Goal: Find specific page/section: Find specific page/section

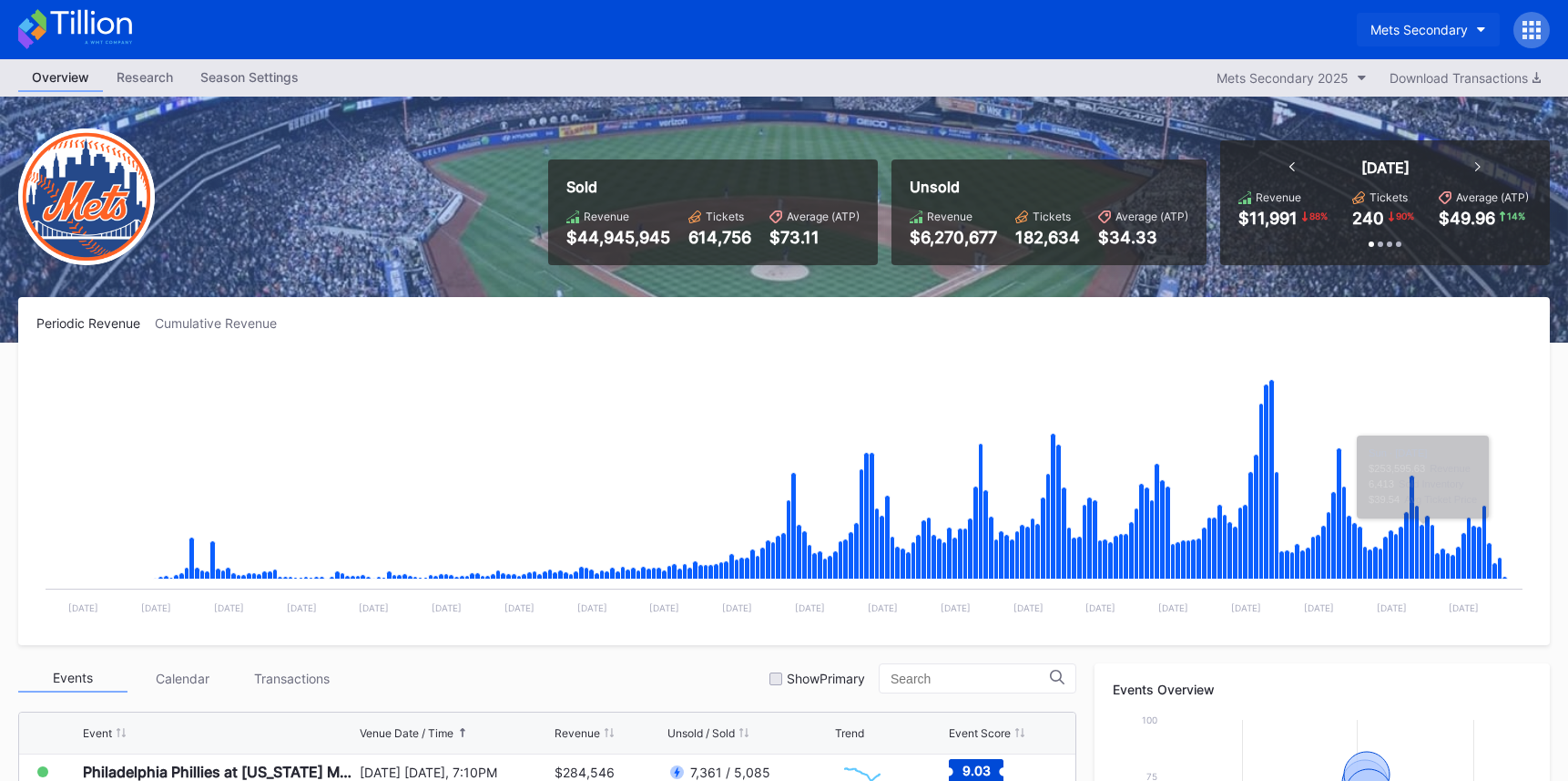
click at [1421, 33] on div "Mets Secondary" at bounding box center [1419, 30] width 97 height 16
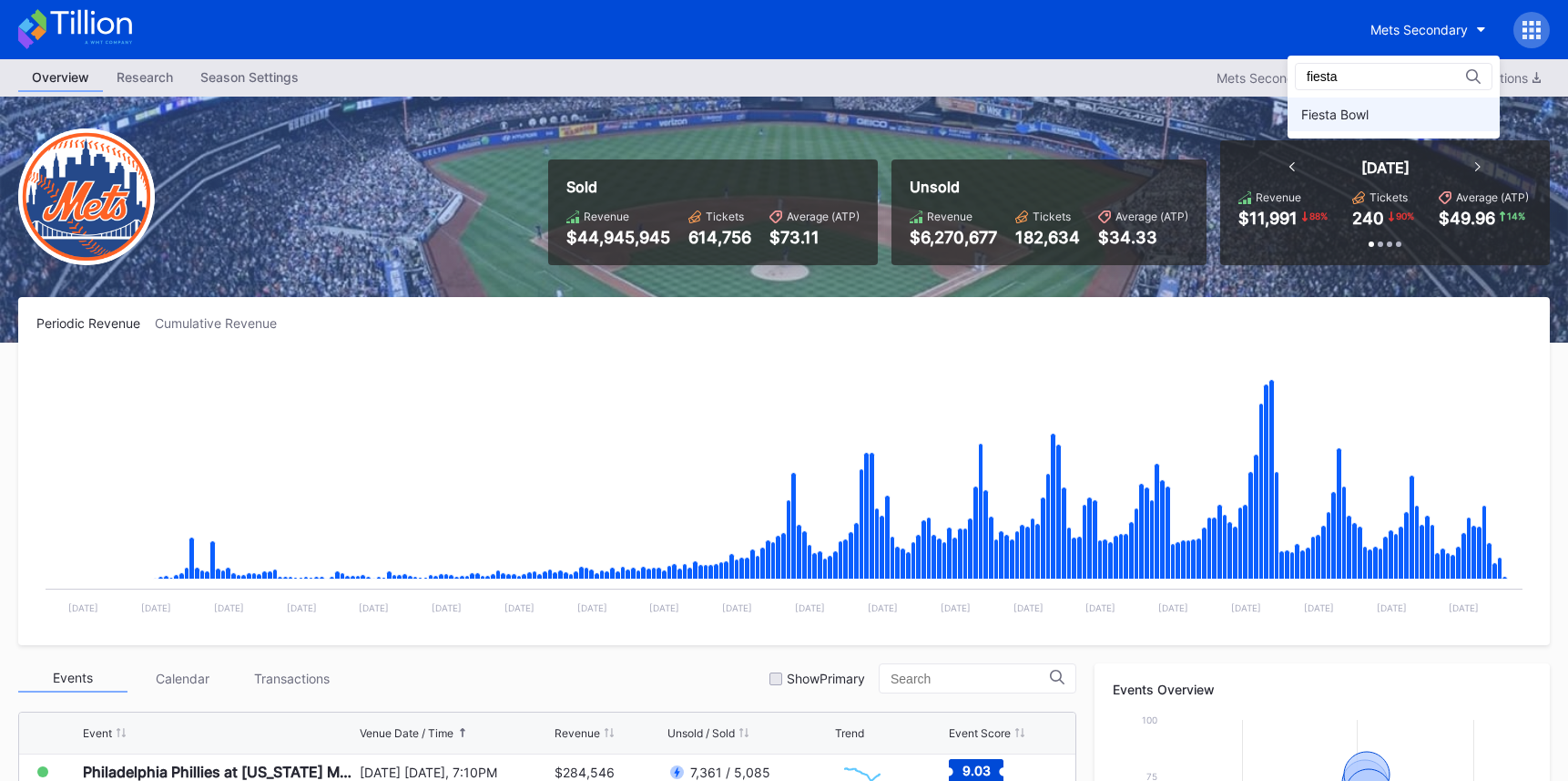
type input "fiesta"
click at [1428, 113] on div "Fiesta Bowl" at bounding box center [1393, 114] width 212 height 34
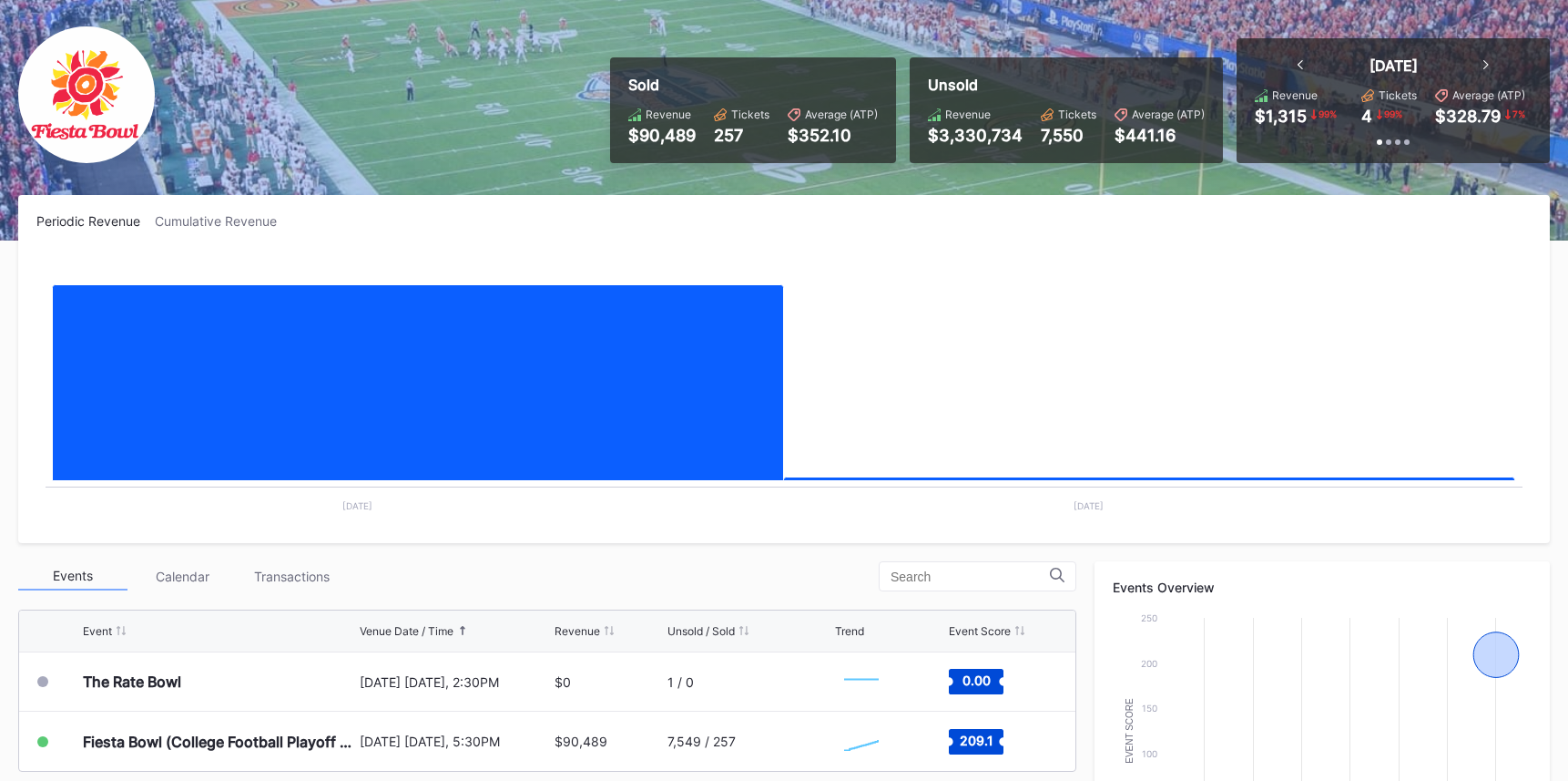
scroll to position [322, 0]
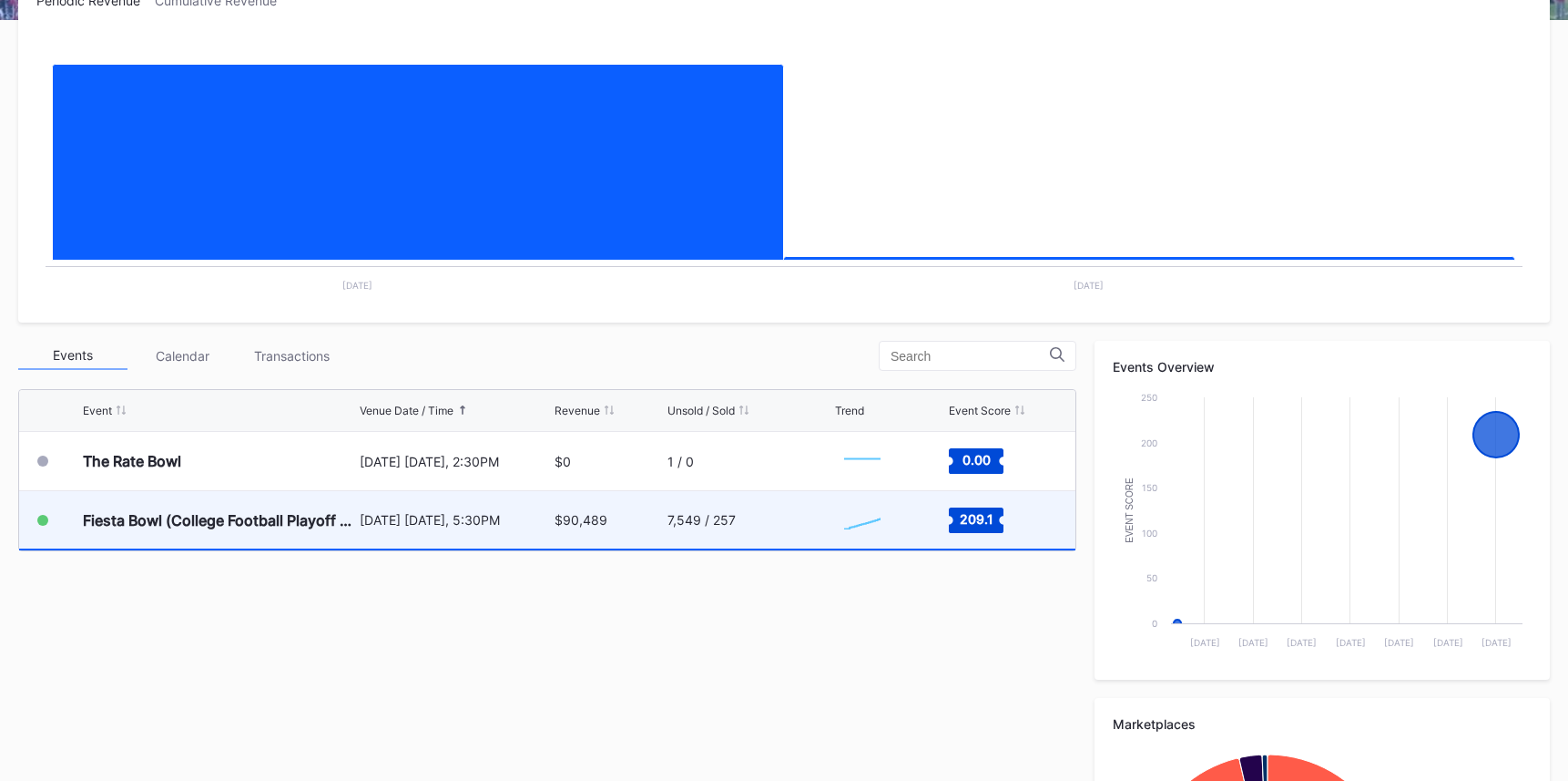
click at [790, 514] on div "7,549 / 257" at bounding box center [749, 519] width 163 height 58
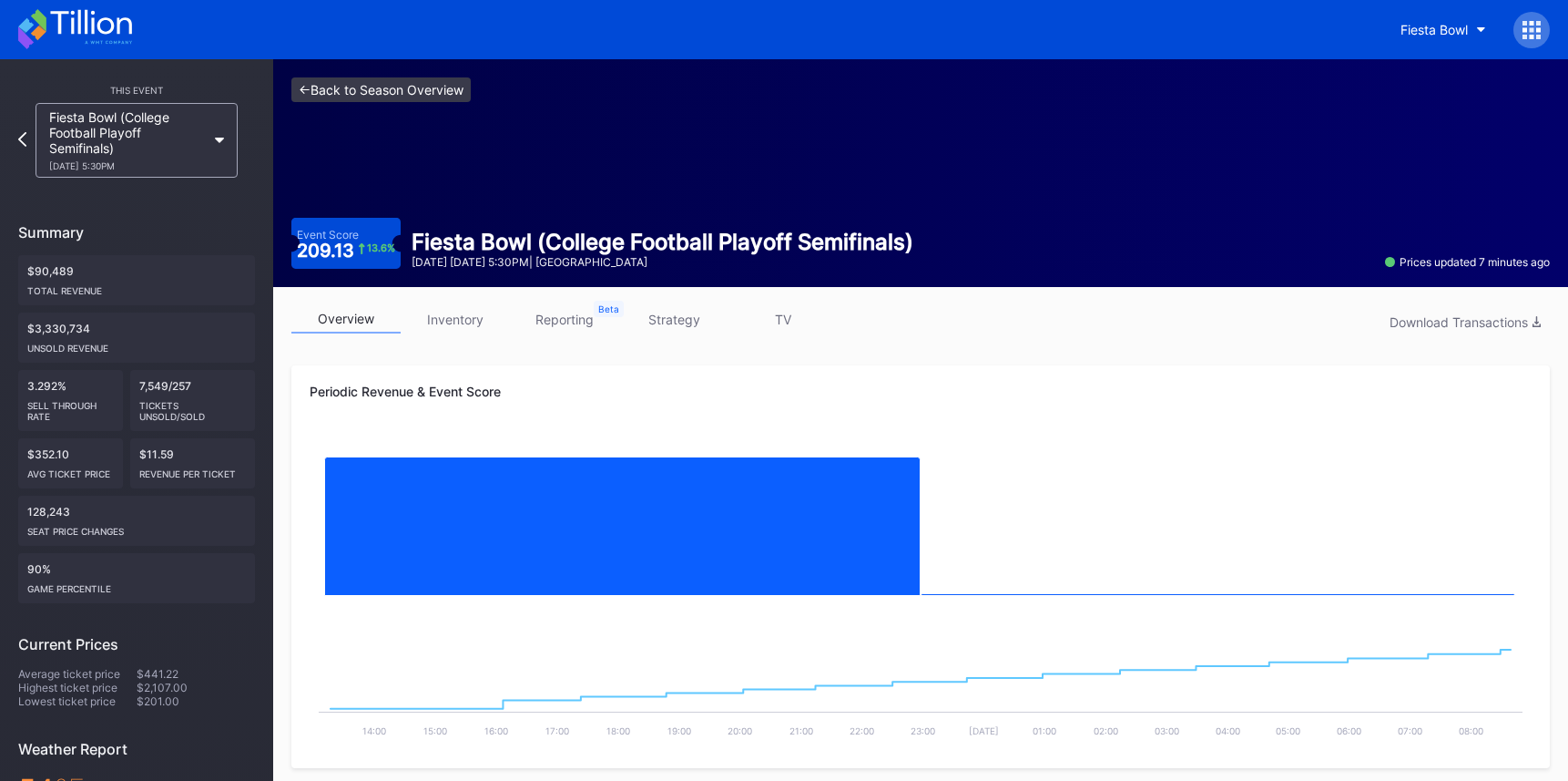
click at [395, 93] on link "<- Back to Season Overview" at bounding box center [381, 90] width 179 height 25
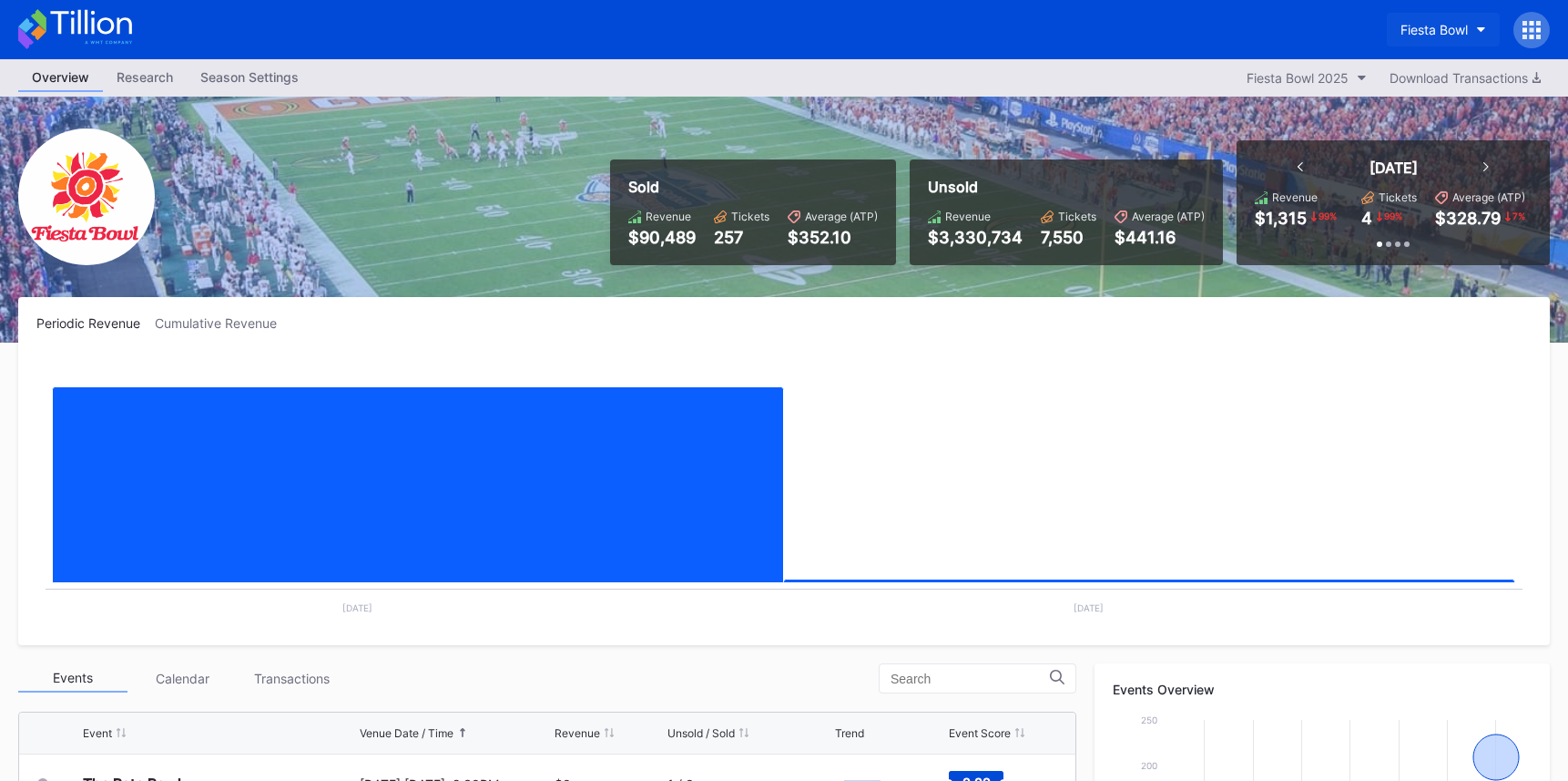
click at [1455, 27] on div "Fiesta Bowl" at bounding box center [1434, 30] width 68 height 16
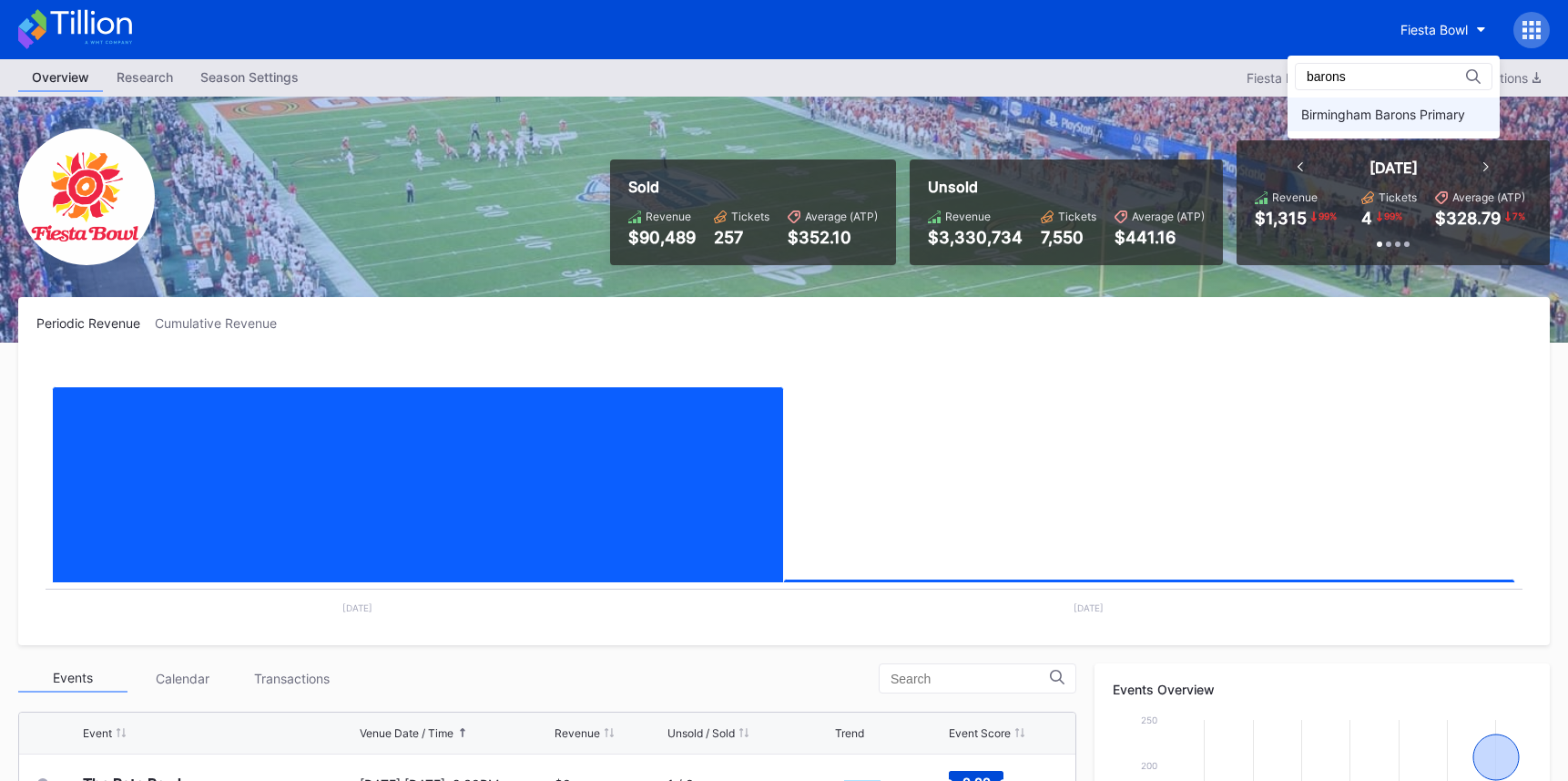
type input "barons"
click at [1402, 110] on div "Birmingham Barons Primary" at bounding box center [1382, 114] width 164 height 16
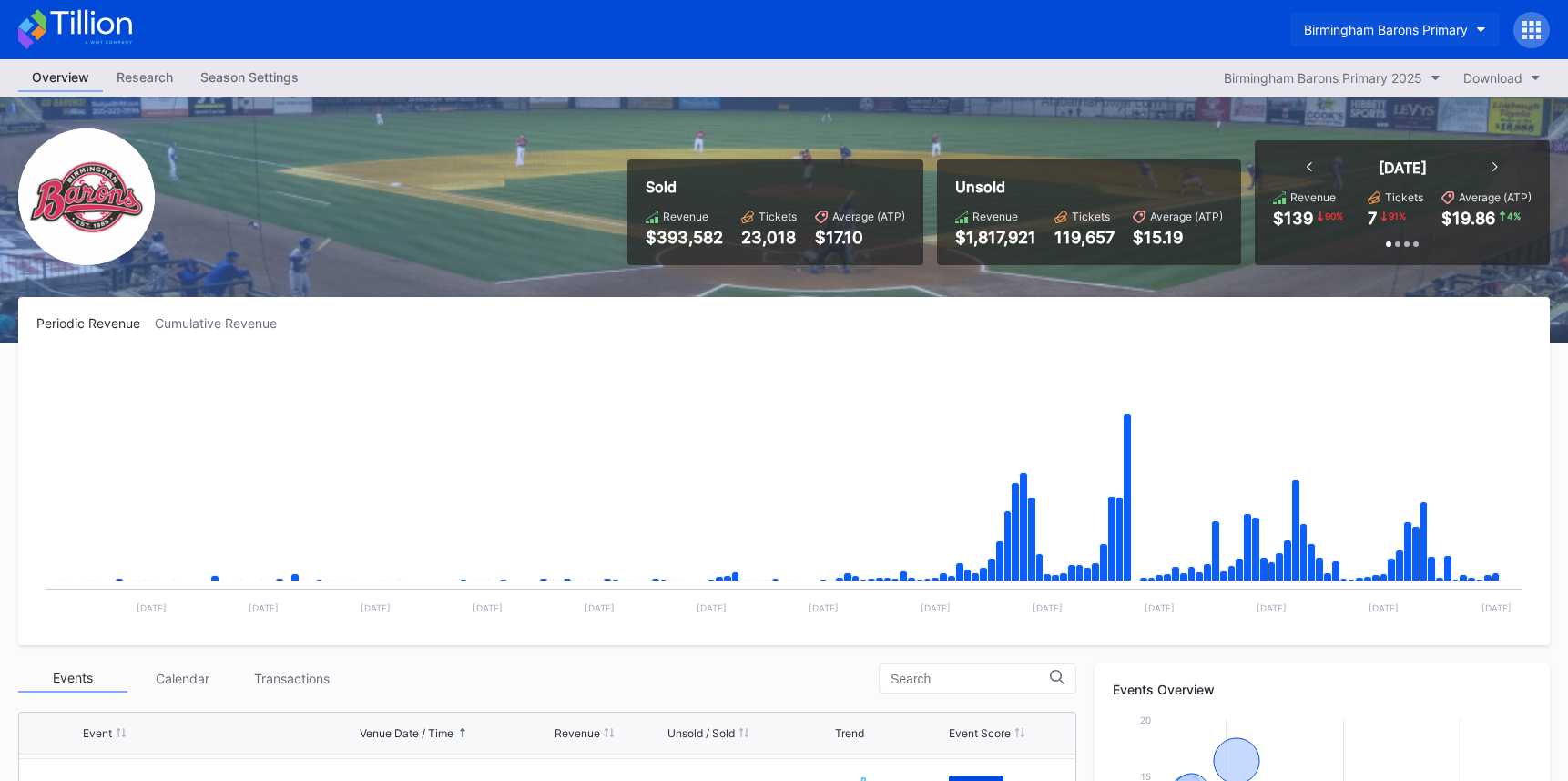
click at [1352, 36] on div "Birmingham Barons Primary" at bounding box center [1385, 30] width 164 height 16
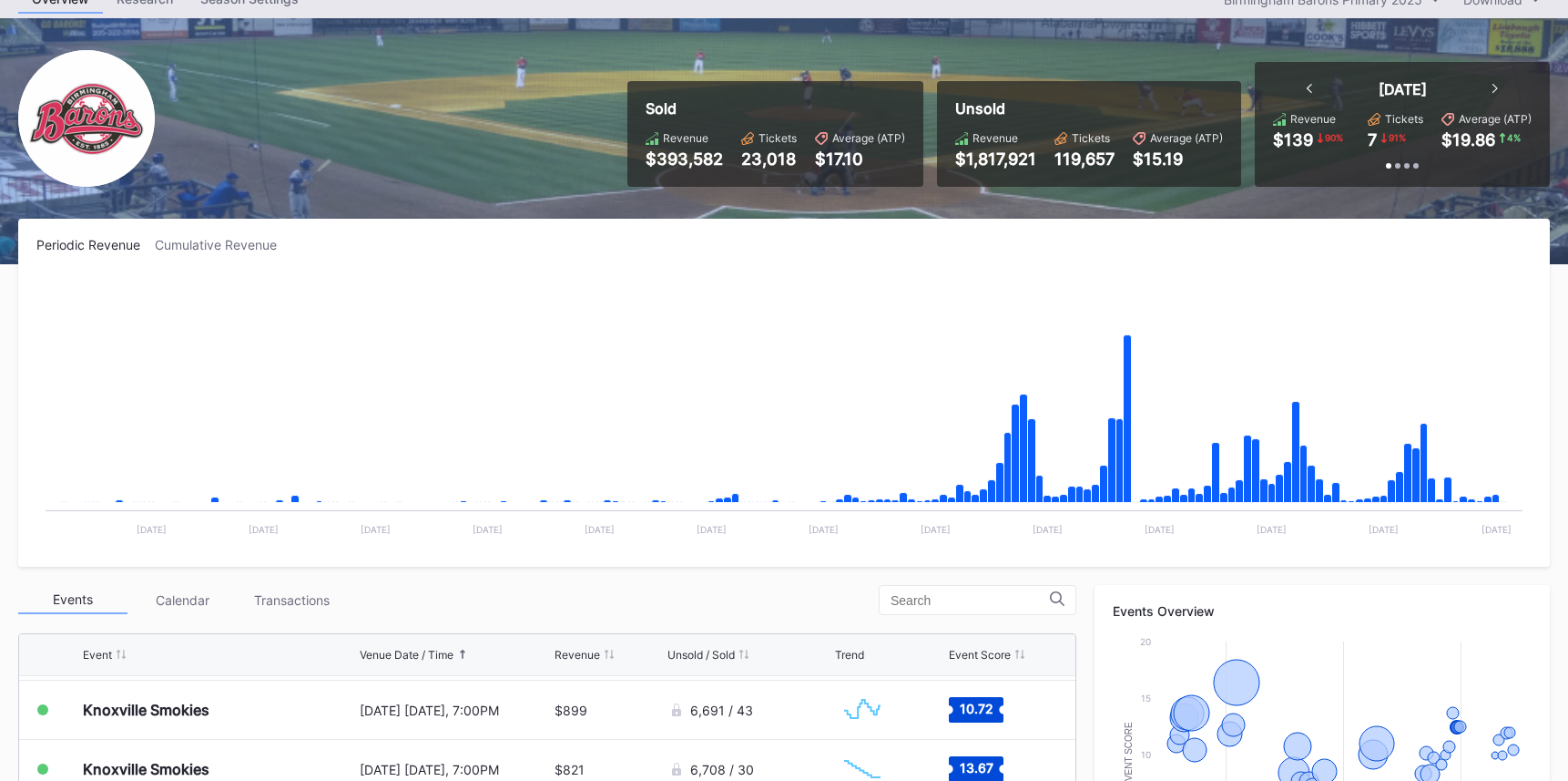
scroll to position [84, 0]
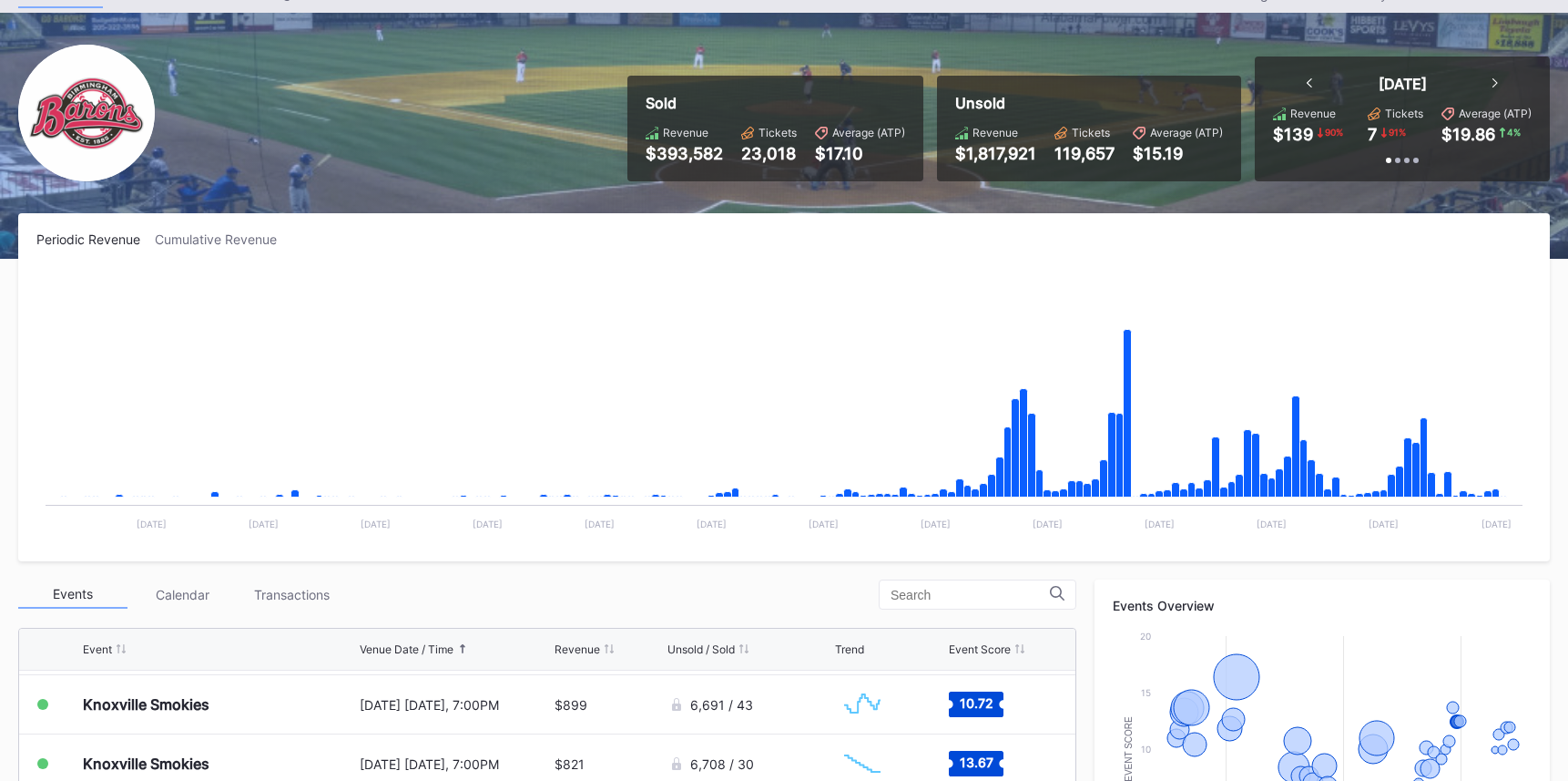
click at [254, 237] on div "Cumulative Revenue" at bounding box center [223, 240] width 136 height 16
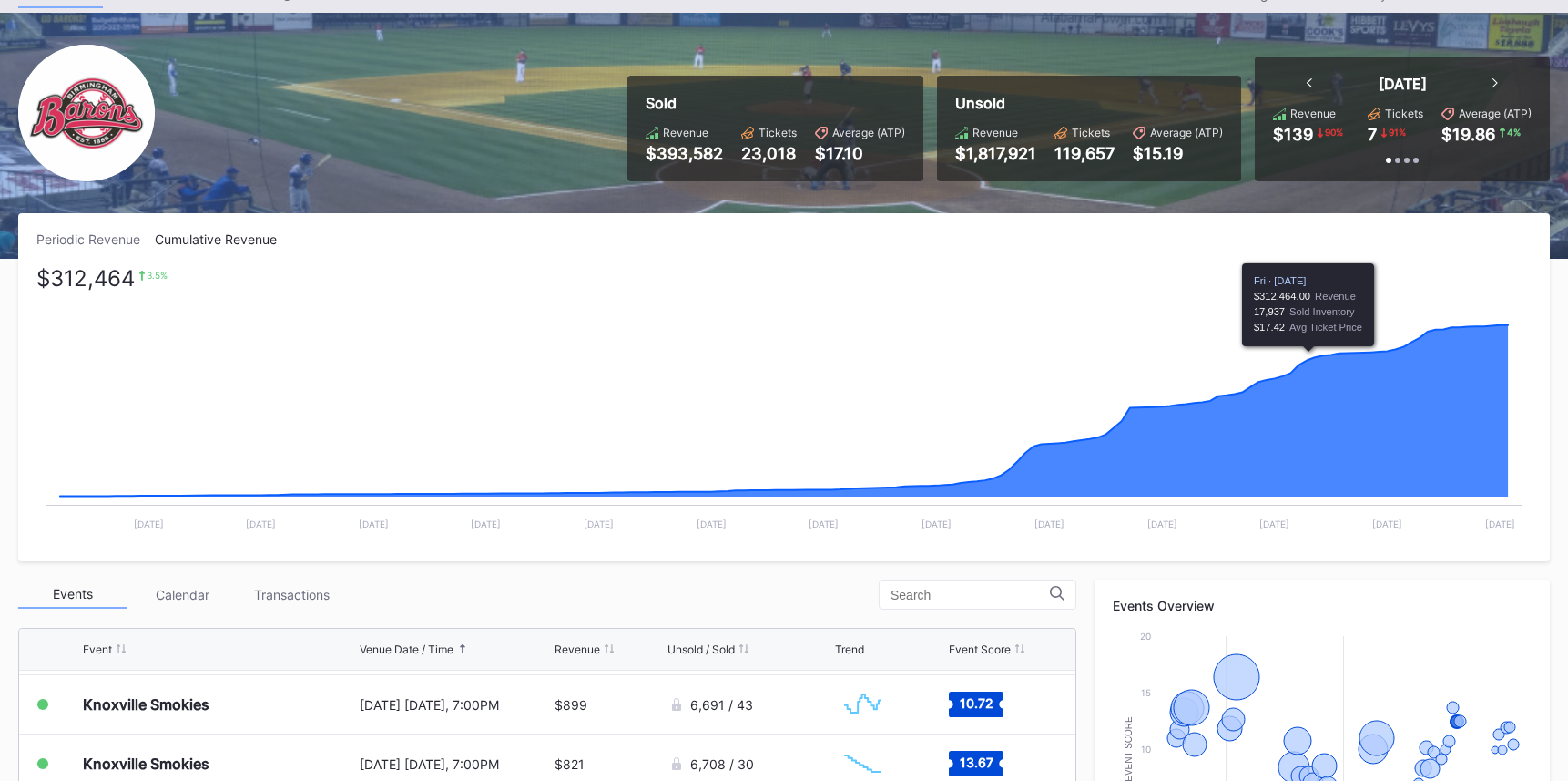
scroll to position [0, 0]
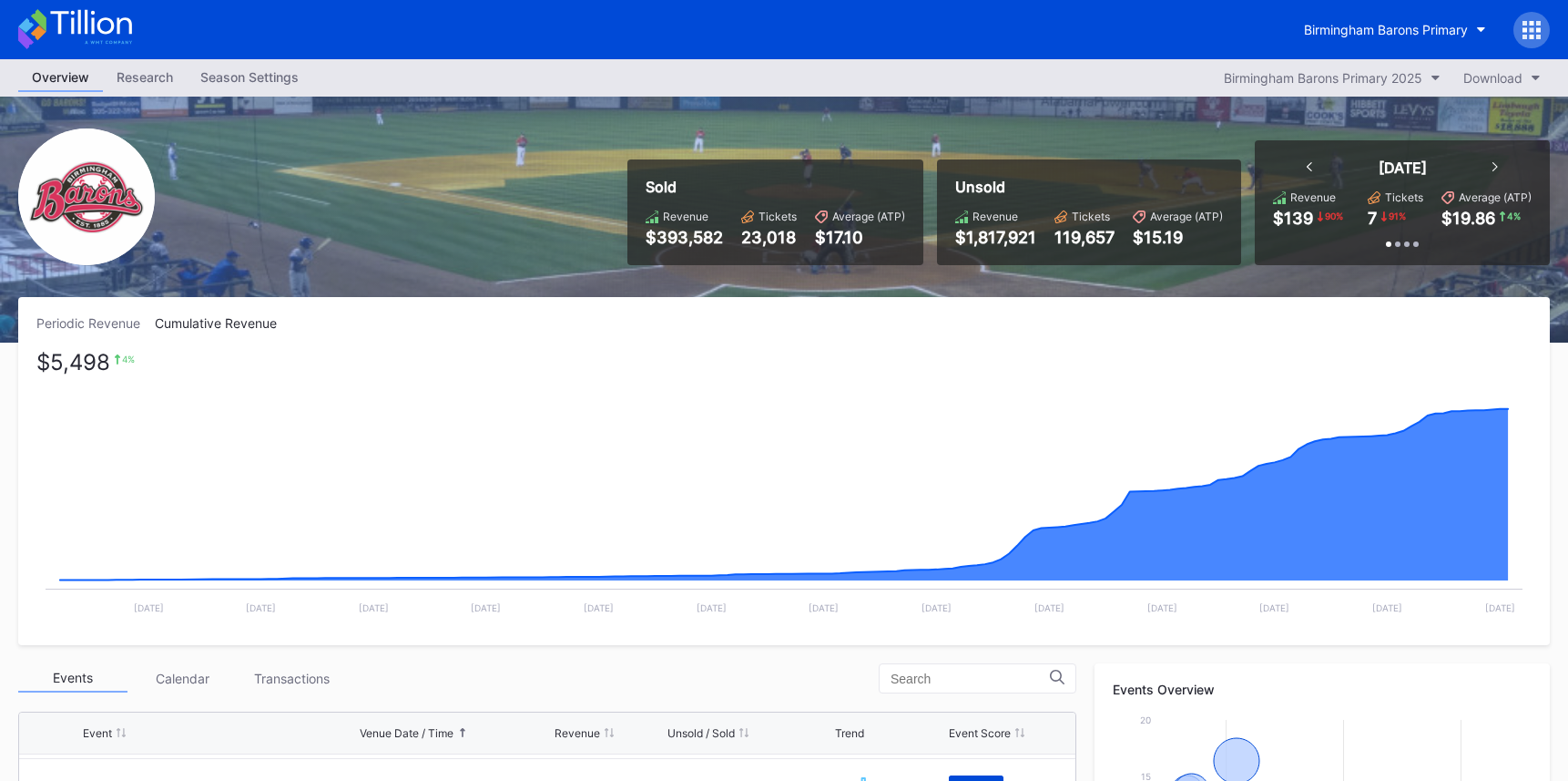
click at [137, 319] on div "Periodic Revenue" at bounding box center [95, 323] width 118 height 16
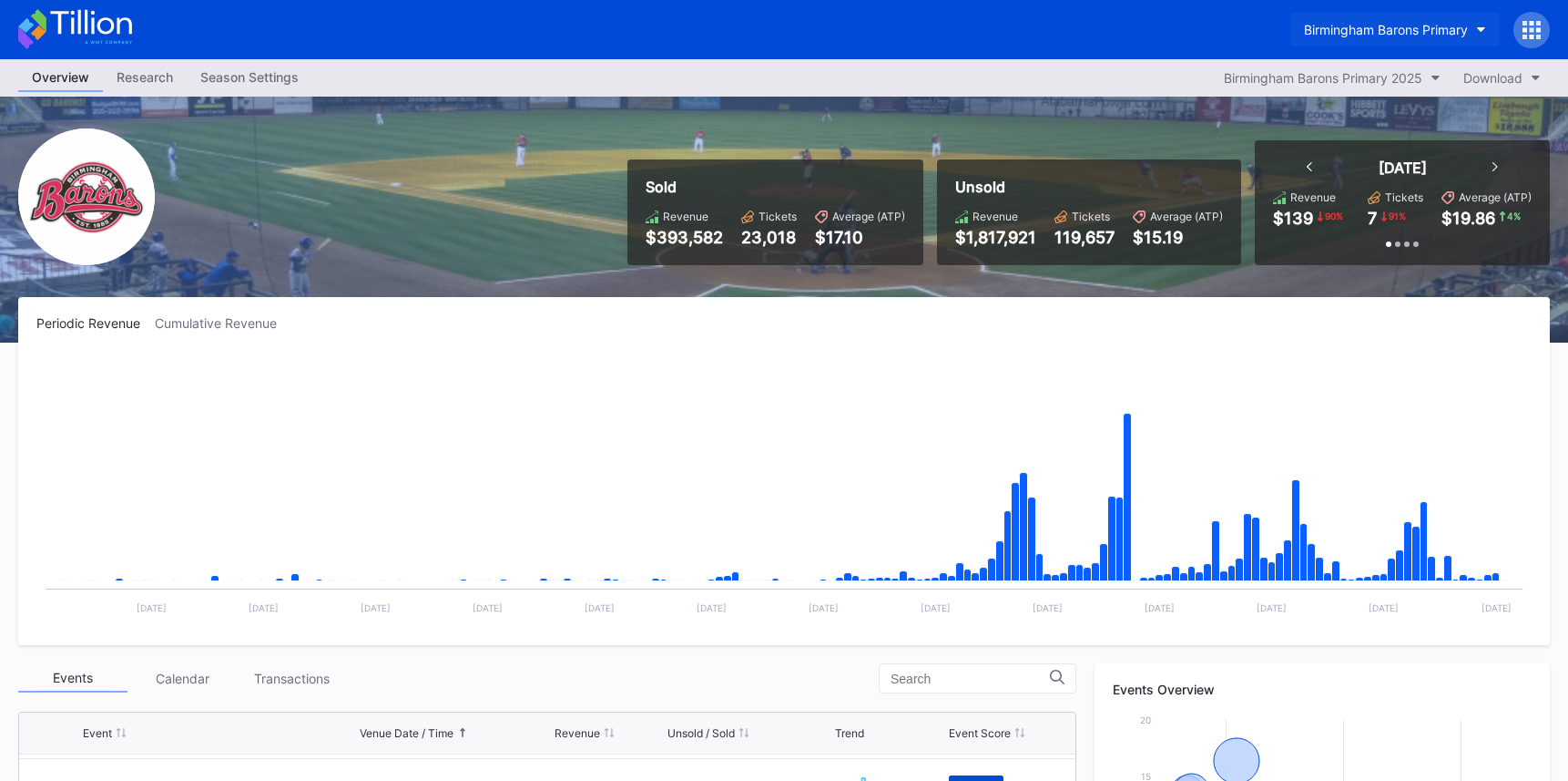
click at [1309, 35] on div "Birmingham Barons Primary" at bounding box center [1385, 30] width 164 height 16
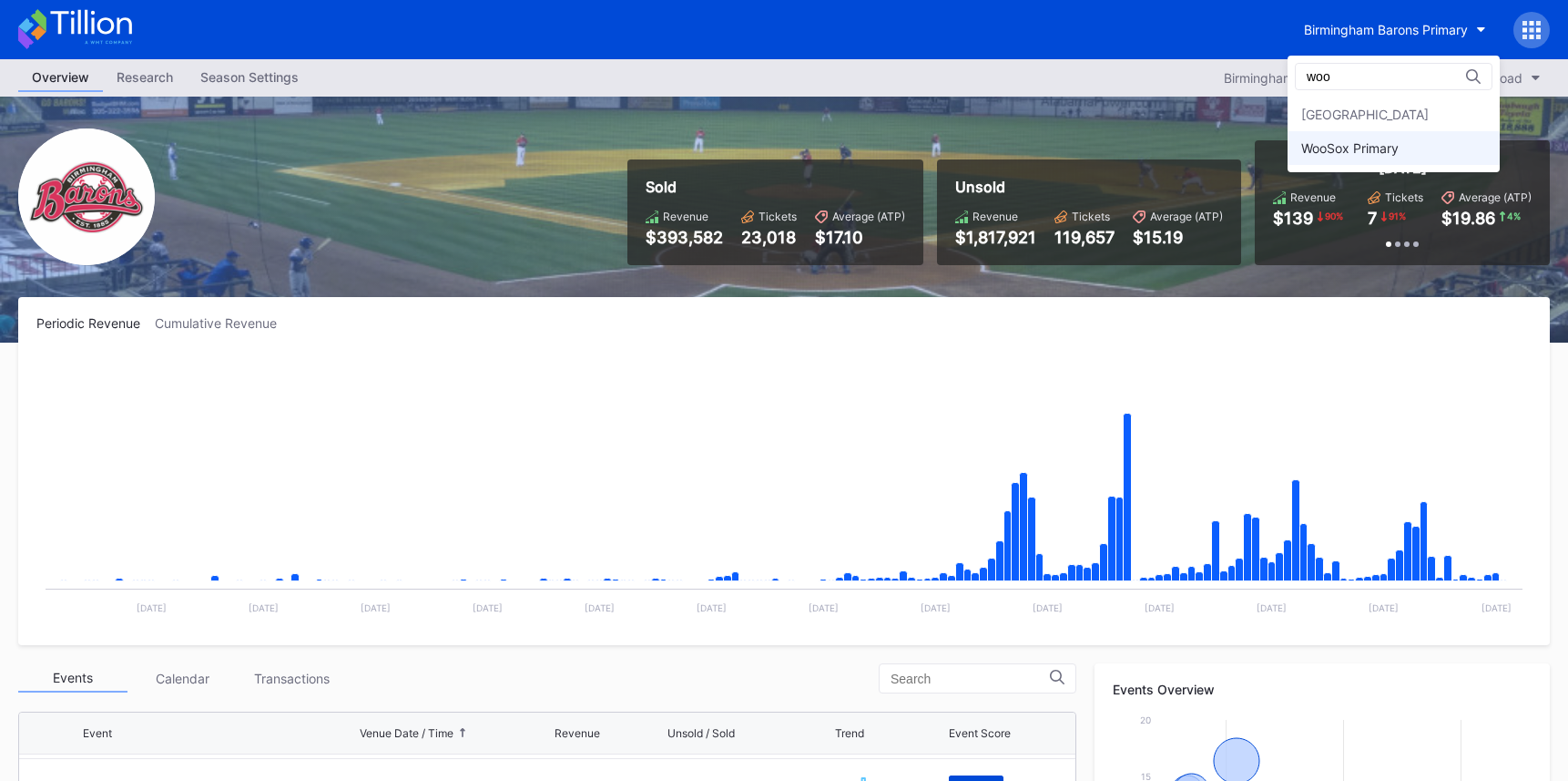
type input "woo"
click at [1366, 134] on div "WooSox Primary" at bounding box center [1393, 148] width 212 height 34
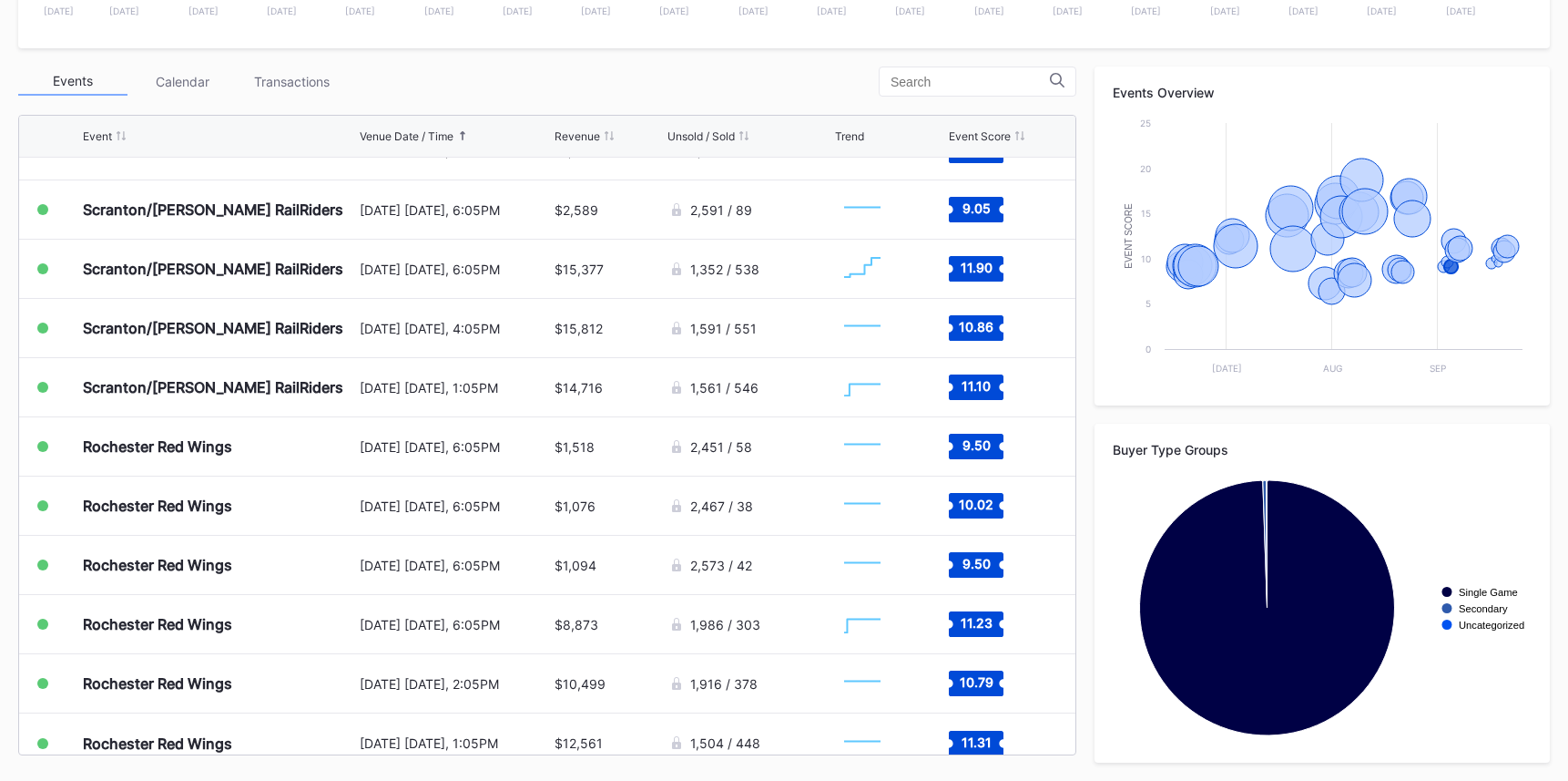
scroll to position [1890, 0]
